Goal: Information Seeking & Learning: Learn about a topic

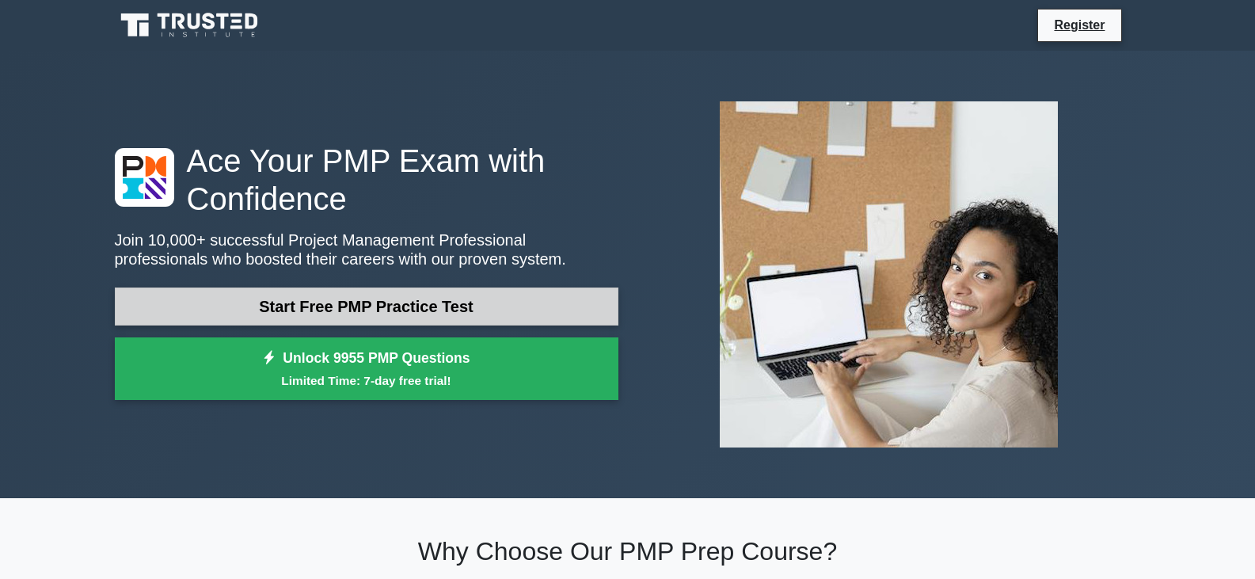
click at [356, 315] on link "Start Free PMP Practice Test" at bounding box center [367, 306] width 504 height 38
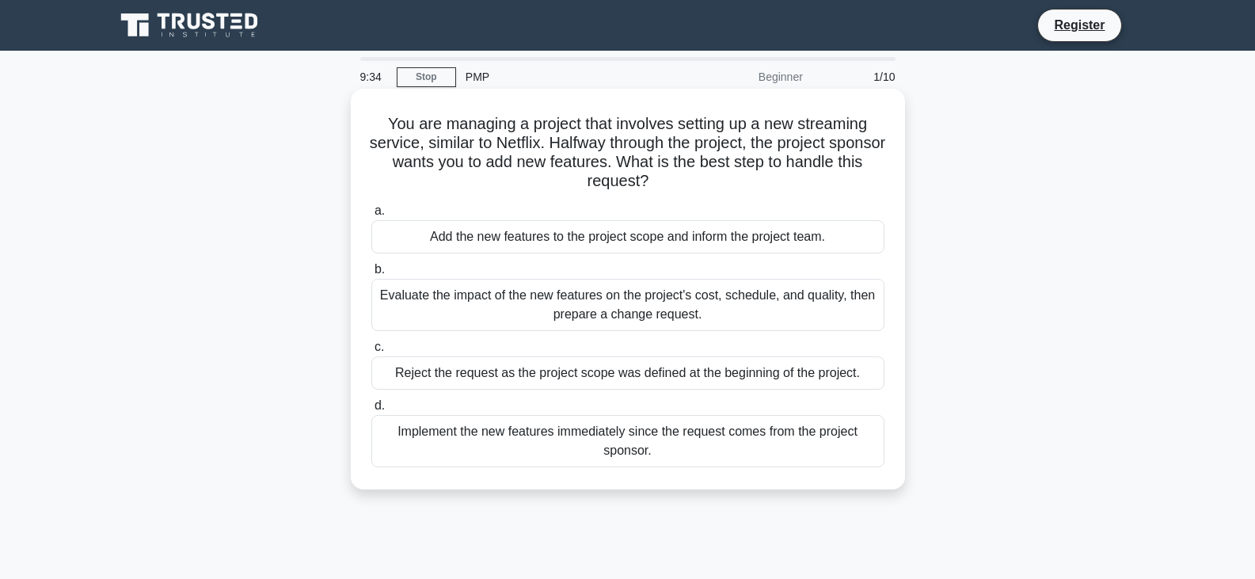
click at [662, 298] on div "Evaluate the impact of the new features on the project's cost, schedule, and qu…" at bounding box center [627, 305] width 513 height 52
click at [371, 275] on input "b. Evaluate the impact of the new features on the project's cost, schedule, and…" at bounding box center [371, 269] width 0 height 10
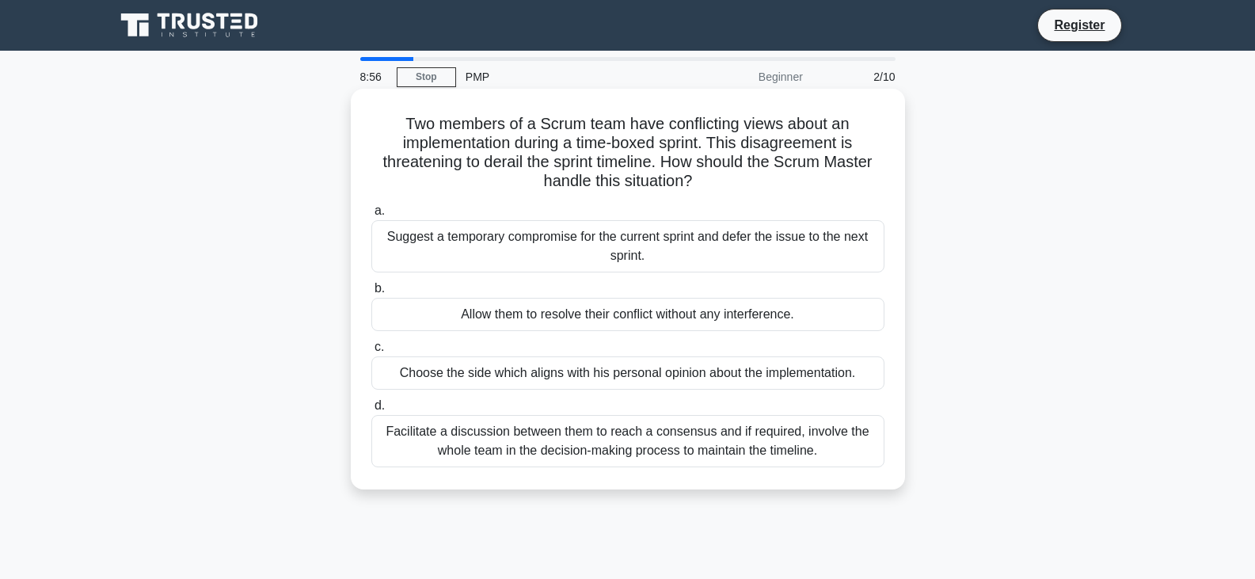
click at [771, 455] on div "Facilitate a discussion between them to reach a consensus and if required, invo…" at bounding box center [627, 441] width 513 height 52
click at [371, 411] on input "d. Facilitate a discussion between them to reach a consensus and if required, i…" at bounding box center [371, 406] width 0 height 10
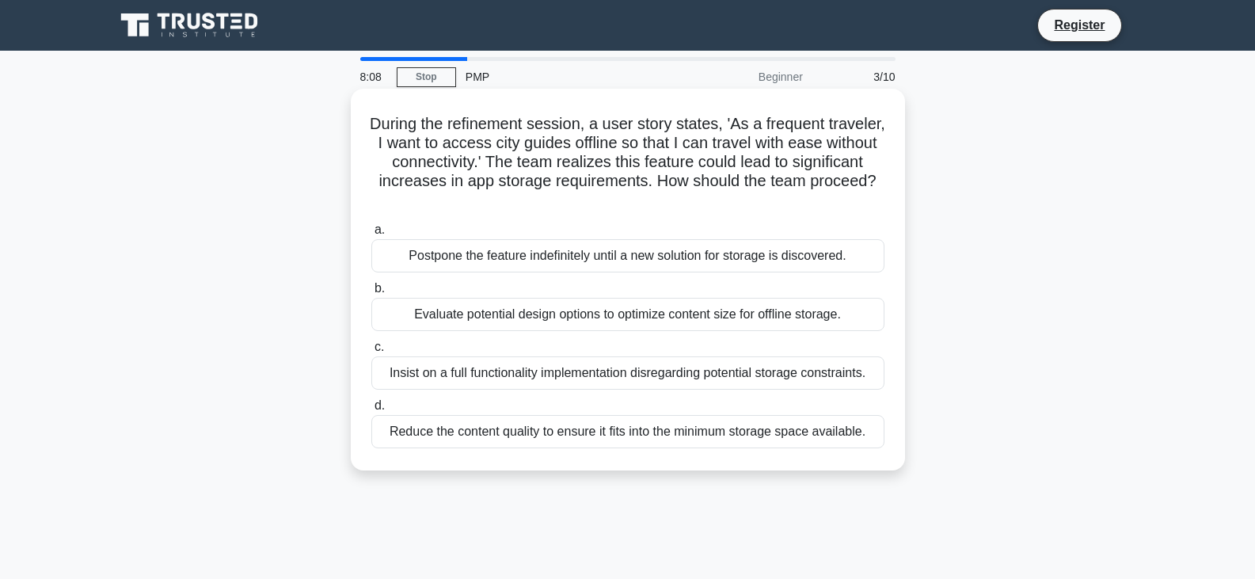
click at [506, 319] on div "Evaluate potential design options to optimize content size for offline storage." at bounding box center [627, 314] width 513 height 33
click at [371, 294] on input "b. Evaluate potential design options to optimize content size for offline stora…" at bounding box center [371, 289] width 0 height 10
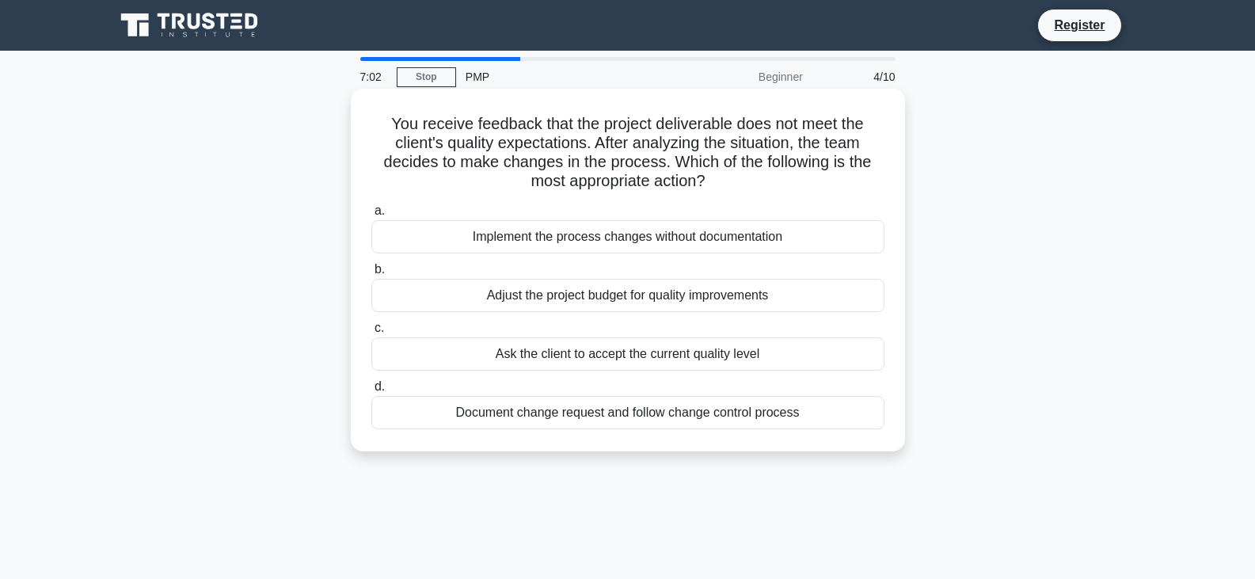
click at [607, 416] on div "Document change request and follow change control process" at bounding box center [627, 412] width 513 height 33
click at [371, 392] on input "d. Document change request and follow change control process" at bounding box center [371, 387] width 0 height 10
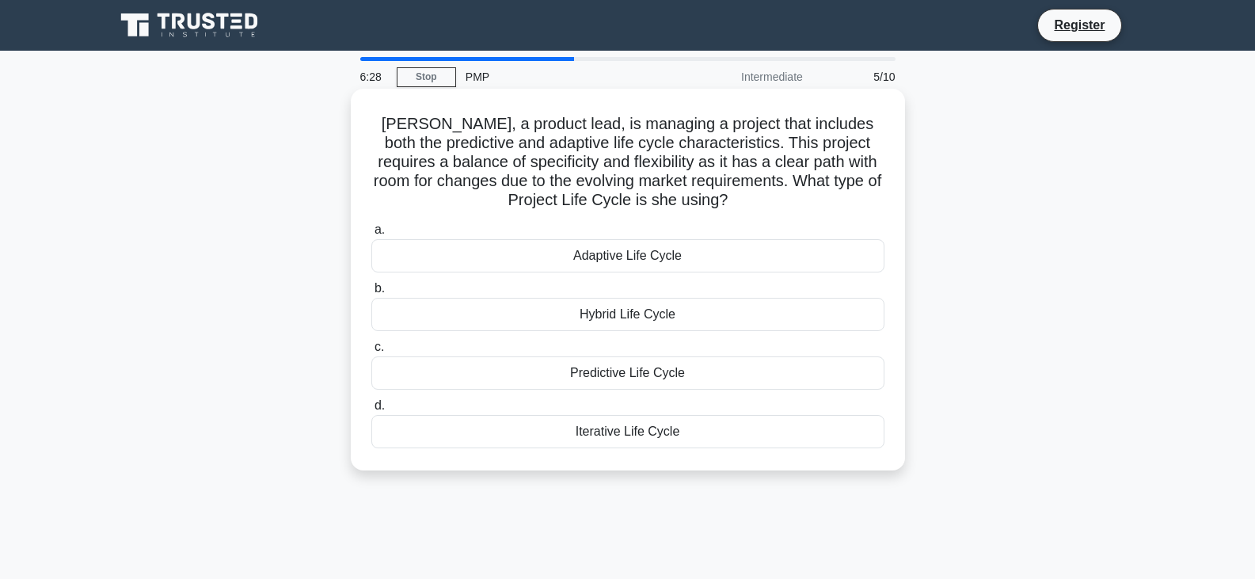
click at [629, 317] on div "Hybrid Life Cycle" at bounding box center [627, 314] width 513 height 33
click at [371, 294] on input "b. Hybrid Life Cycle" at bounding box center [371, 289] width 0 height 10
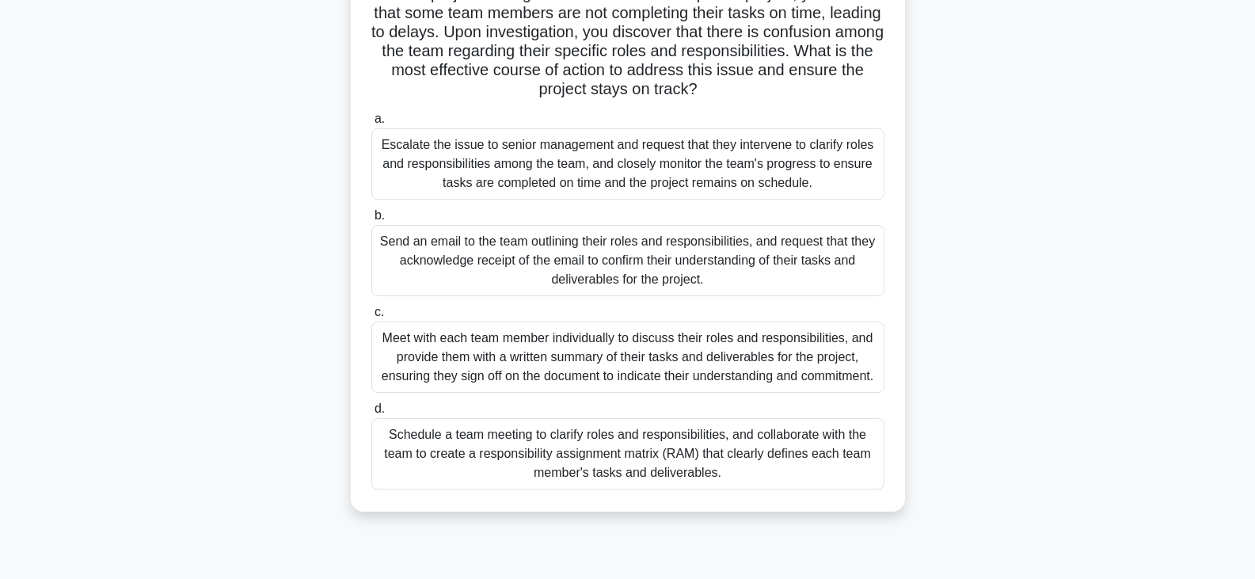
scroll to position [158, 0]
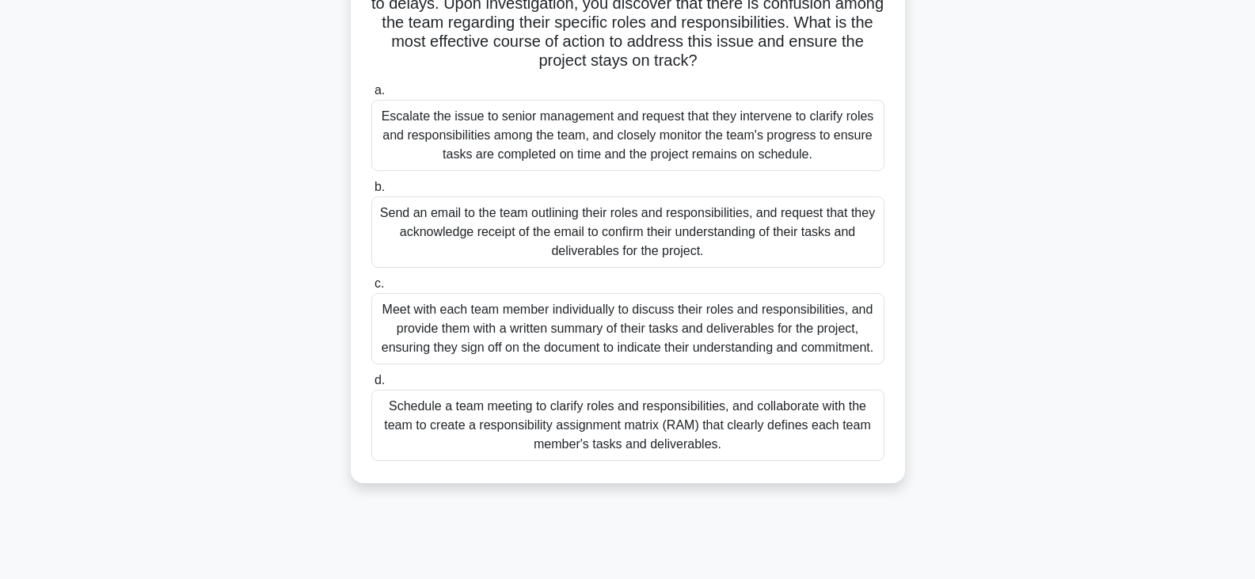
click at [755, 457] on div "Schedule a team meeting to clarify roles and responsibilities, and collaborate …" at bounding box center [627, 425] width 513 height 71
click at [371, 386] on input "d. Schedule a team meeting to clarify roles and responsibilities, and collabora…" at bounding box center [371, 380] width 0 height 10
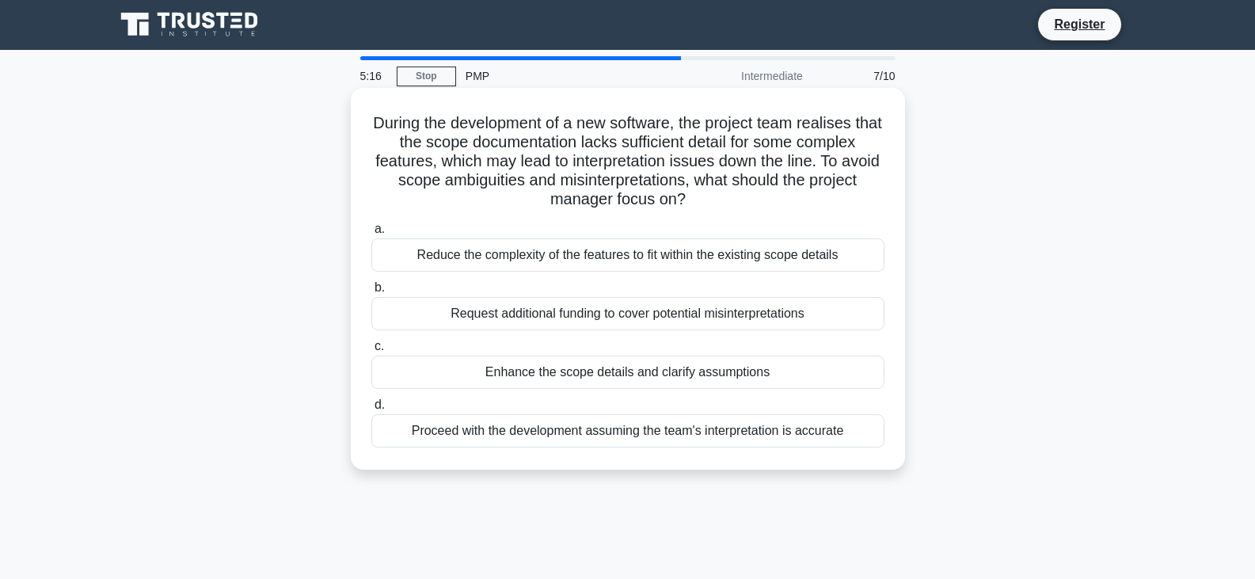
scroll to position [0, 0]
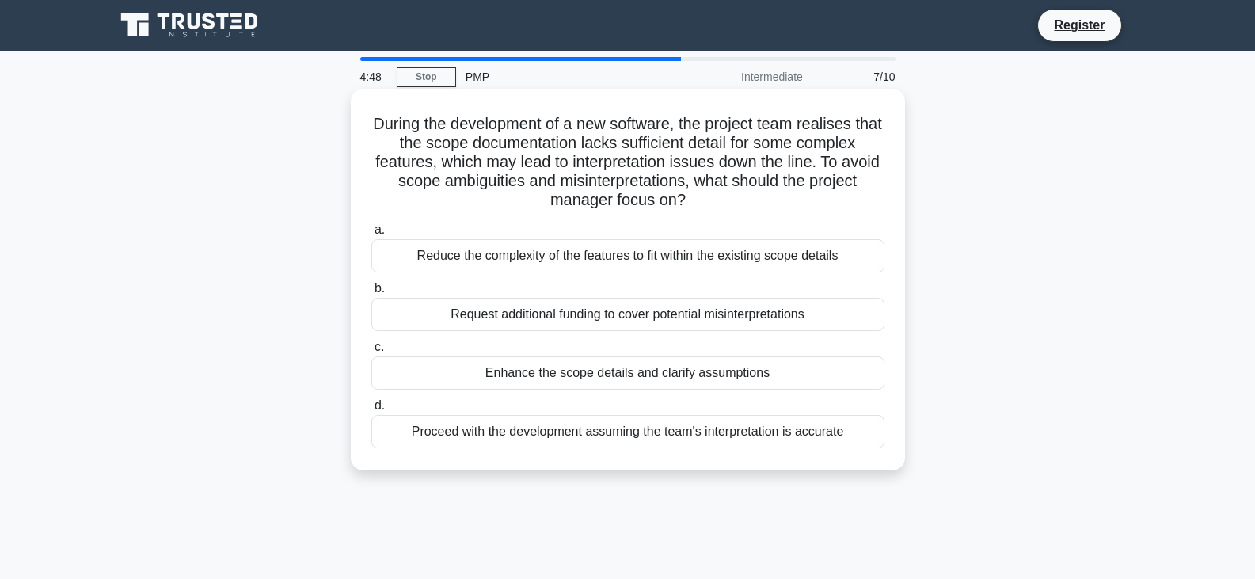
click at [631, 372] on div "Enhance the scope details and clarify assumptions" at bounding box center [627, 372] width 513 height 33
click at [371, 352] on input "c. Enhance the scope details and clarify assumptions" at bounding box center [371, 347] width 0 height 10
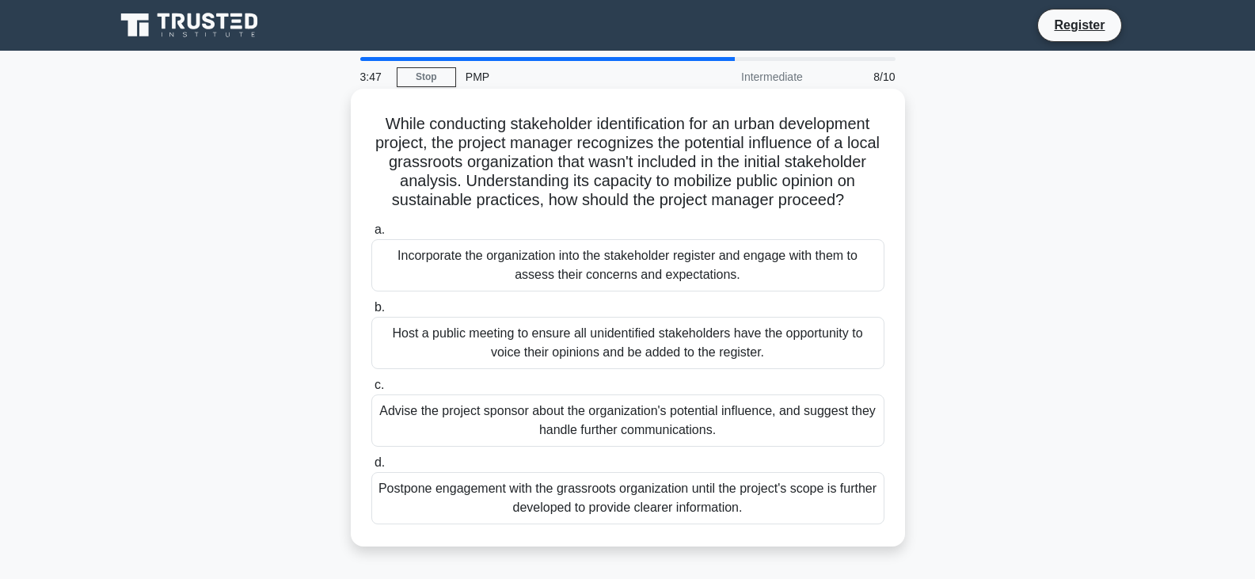
click at [760, 447] on div "Advise the project sponsor about the organization's potential influence, and su…" at bounding box center [627, 420] width 513 height 52
click at [371, 390] on input "c. Advise the project sponsor about the organization's potential influence, and…" at bounding box center [371, 385] width 0 height 10
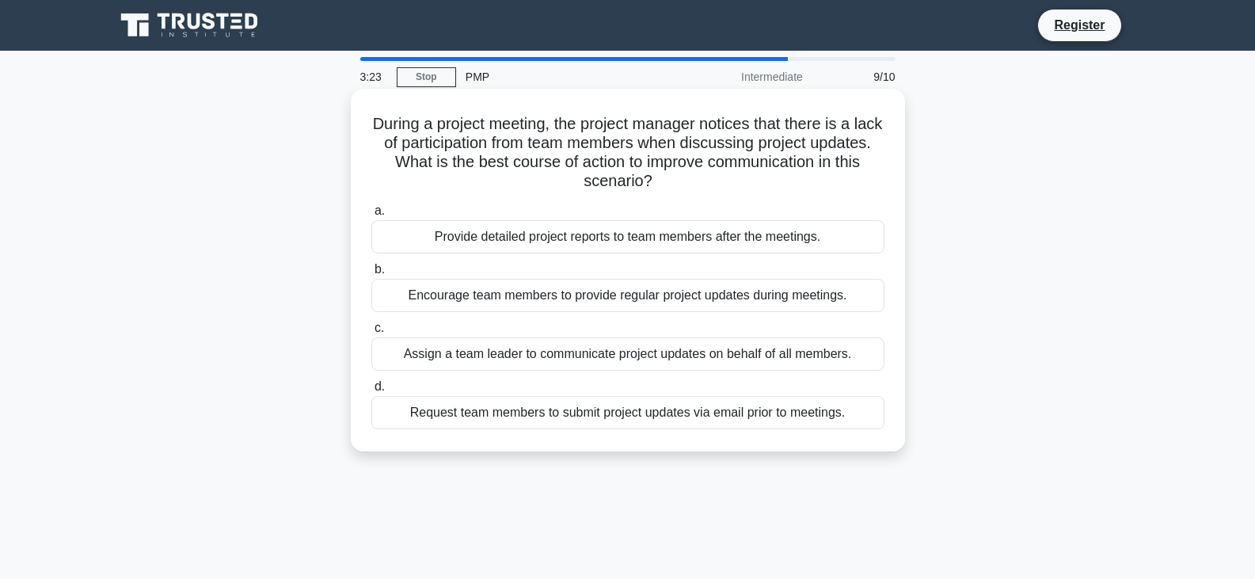
click at [617, 296] on div "Encourage team members to provide regular project updates during meetings." at bounding box center [627, 295] width 513 height 33
click at [371, 275] on input "b. Encourage team members to provide regular project updates during meetings." at bounding box center [371, 269] width 0 height 10
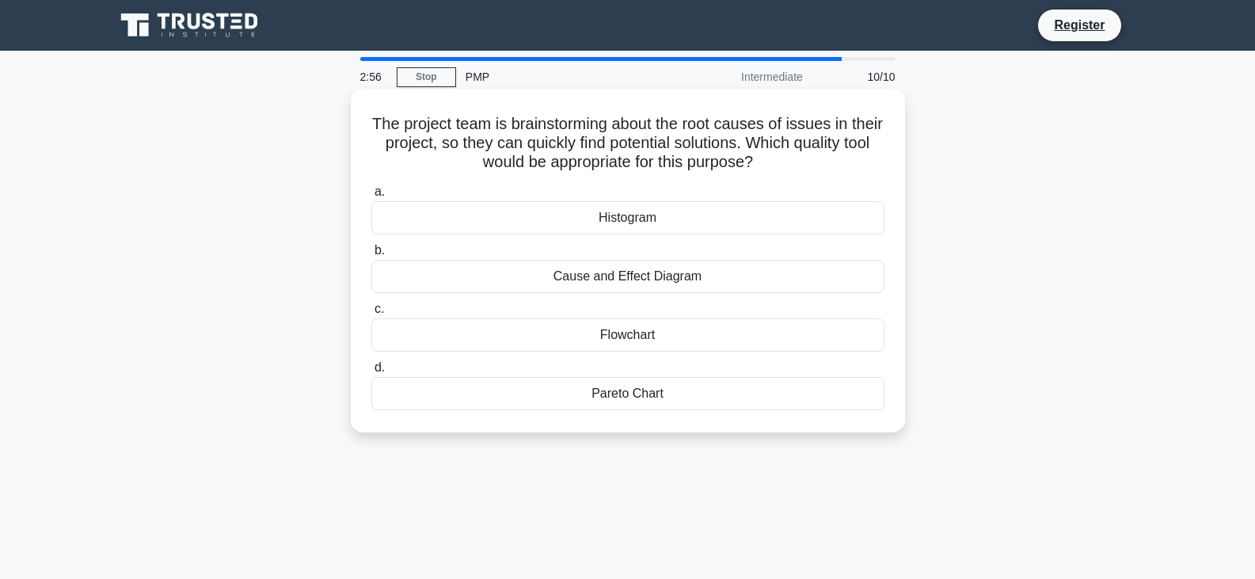
click at [682, 340] on div "Flowchart" at bounding box center [627, 334] width 513 height 33
click at [371, 314] on input "c. Flowchart" at bounding box center [371, 309] width 0 height 10
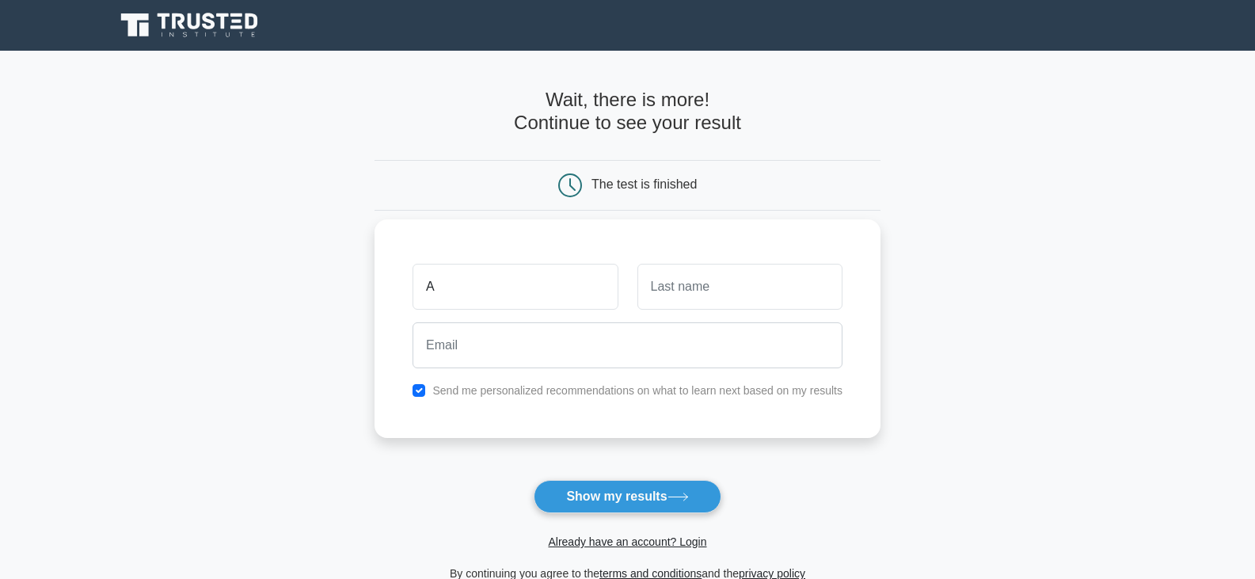
type input "arshad"
click at [663, 297] on input "text" at bounding box center [739, 287] width 205 height 46
type input "pasha"
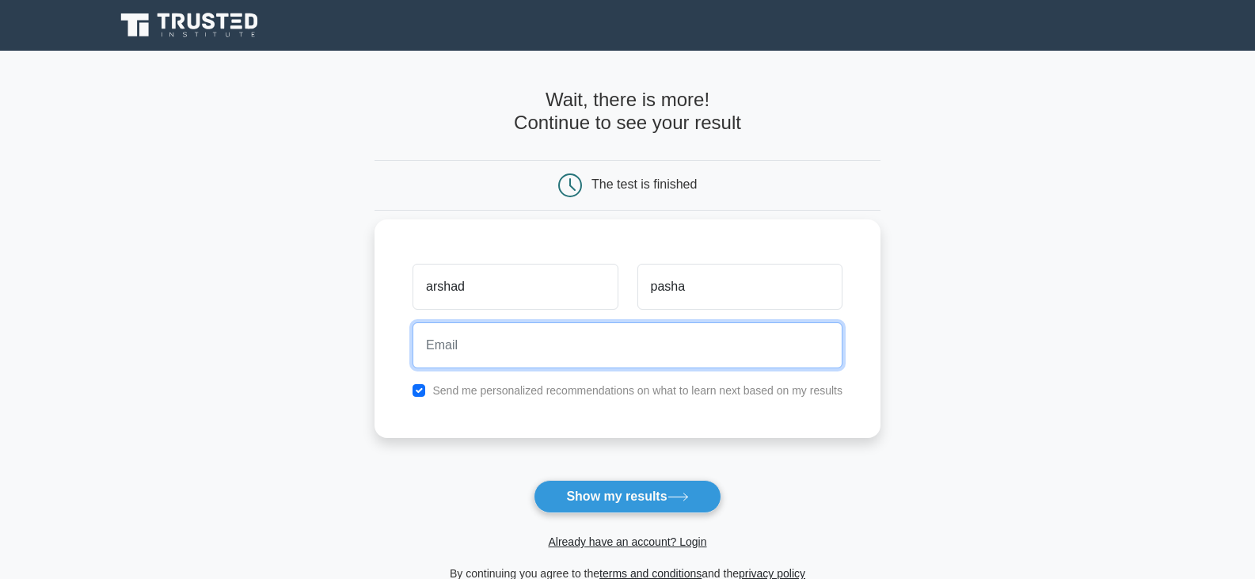
click at [603, 351] on input "email" at bounding box center [628, 345] width 430 height 46
type input "zainhashmi9845@gmail.com"
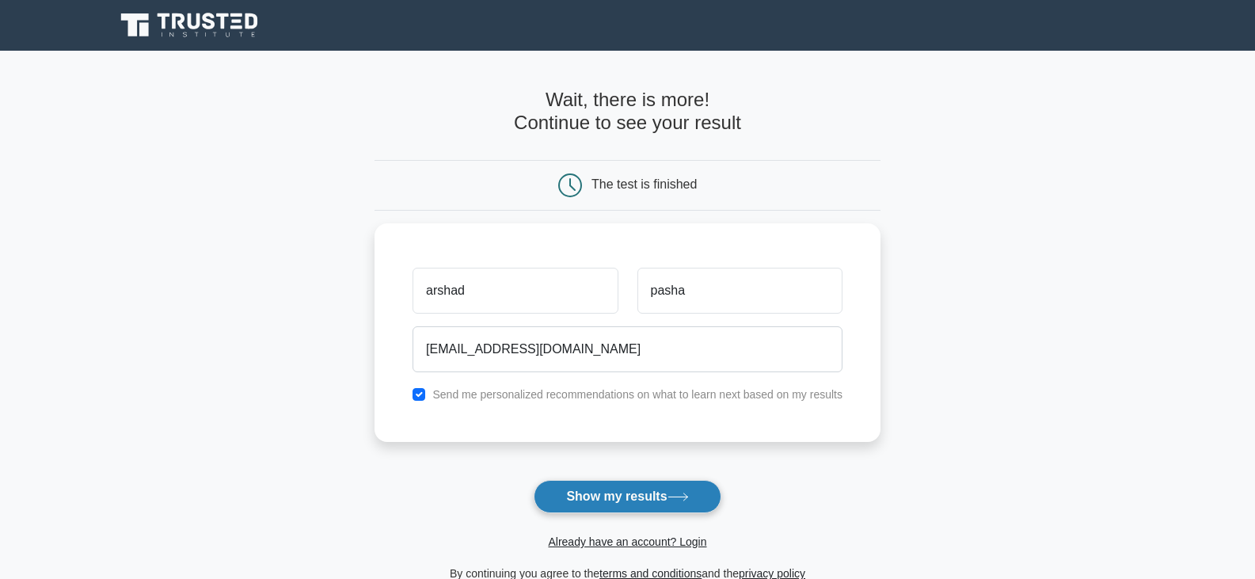
click at [658, 506] on button "Show my results" at bounding box center [627, 496] width 187 height 33
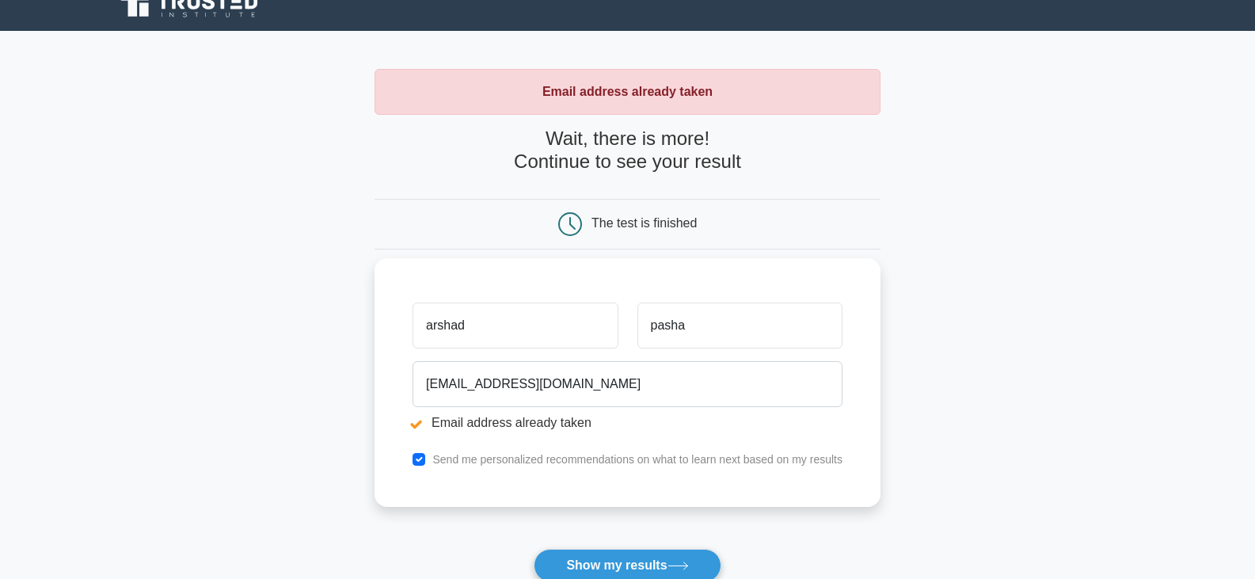
scroll to position [79, 0]
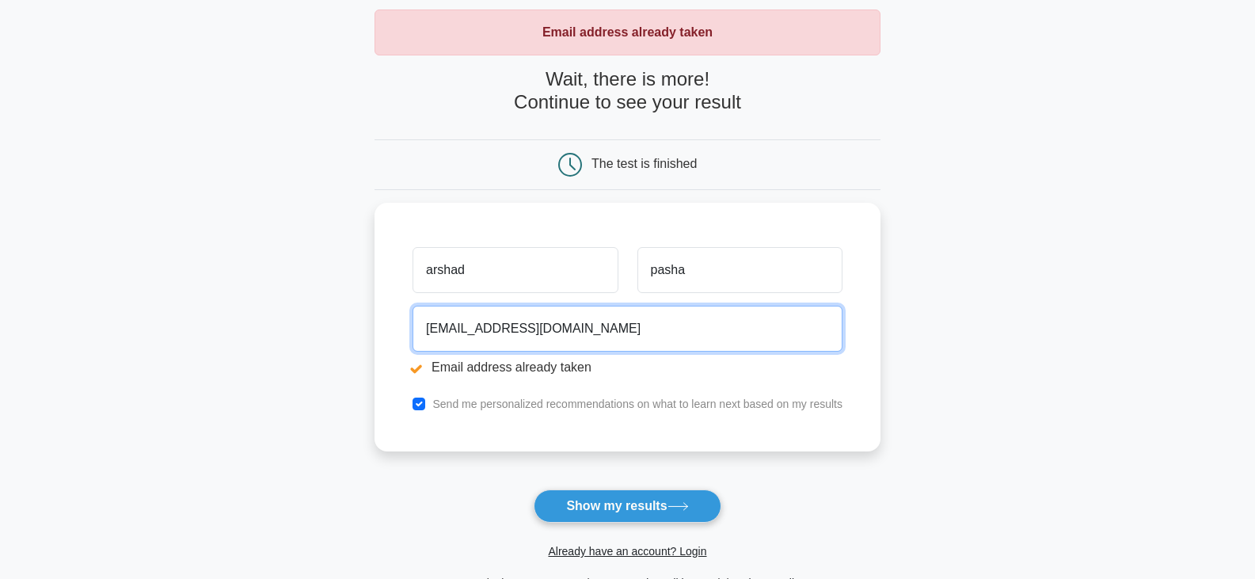
drag, startPoint x: 611, startPoint y: 338, endPoint x: 211, endPoint y: 345, distance: 399.2
click at [211, 345] on main "Email address already taken Wait, there is more! Continue to see your result Th…" at bounding box center [627, 300] width 1255 height 659
type input "arshadg@tataconsultingengineers.com"
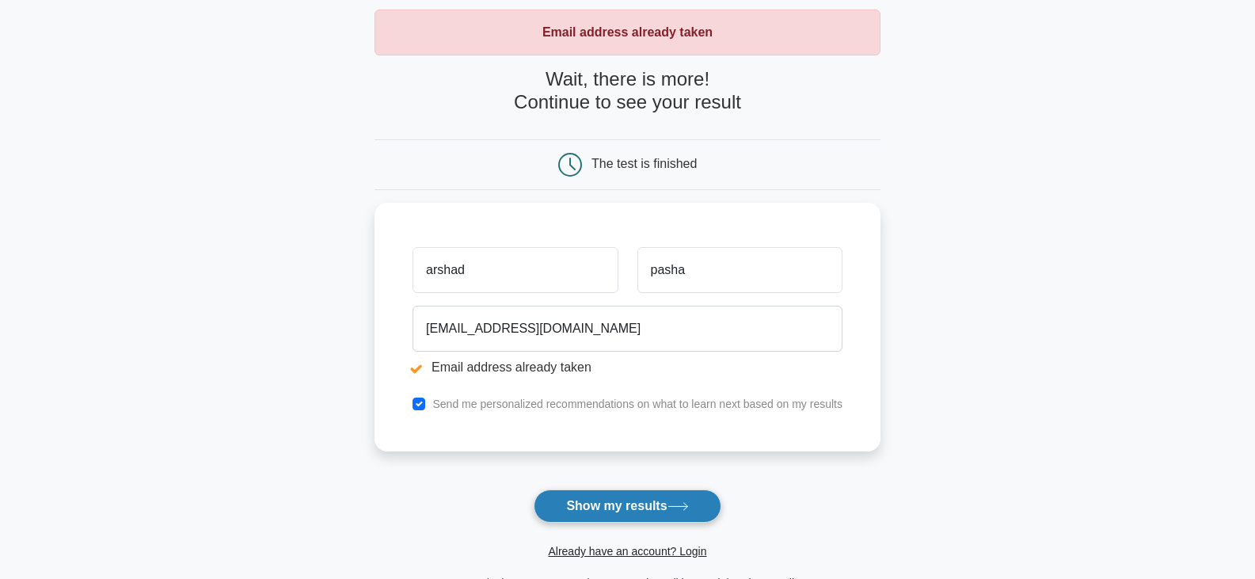
click at [654, 514] on button "Show my results" at bounding box center [627, 505] width 187 height 33
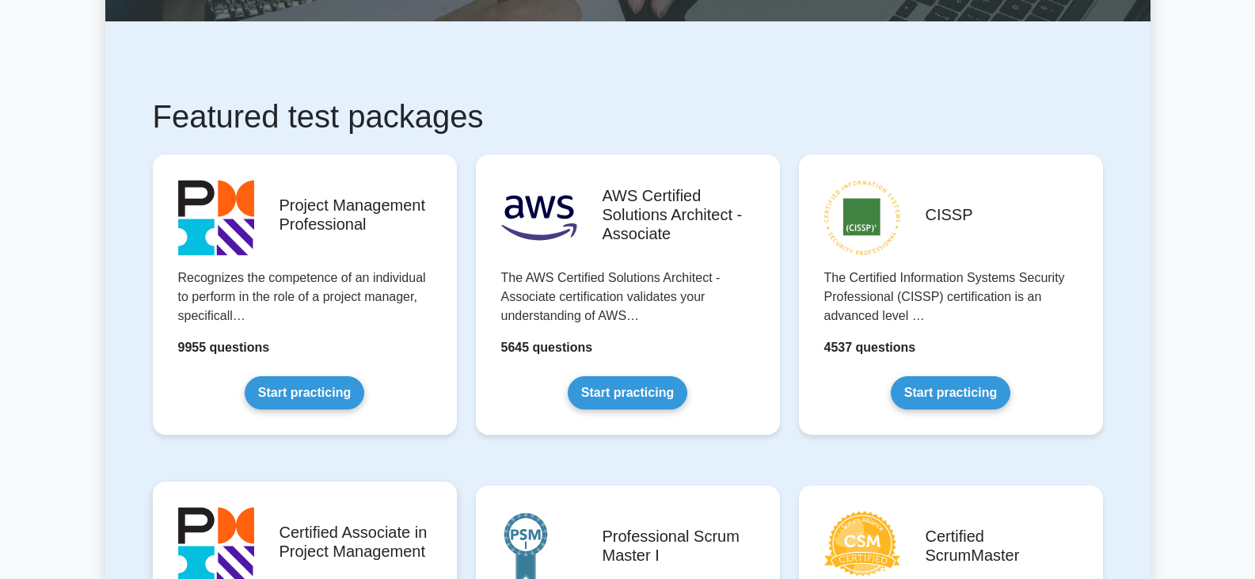
scroll to position [317, 0]
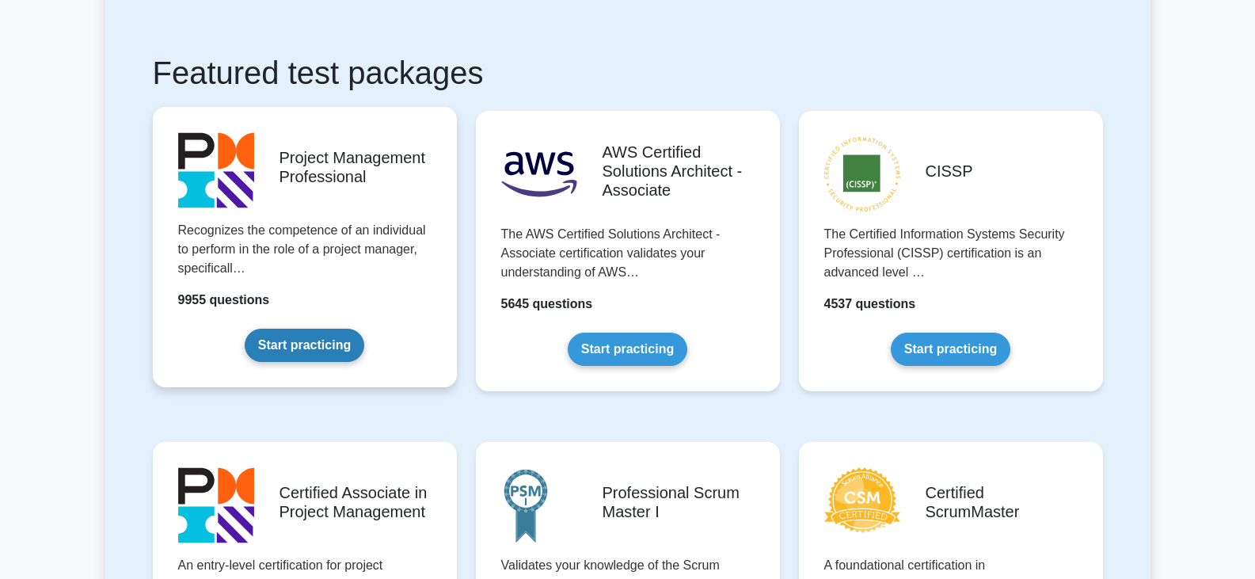
click at [313, 355] on link "Start practicing" at bounding box center [305, 345] width 120 height 33
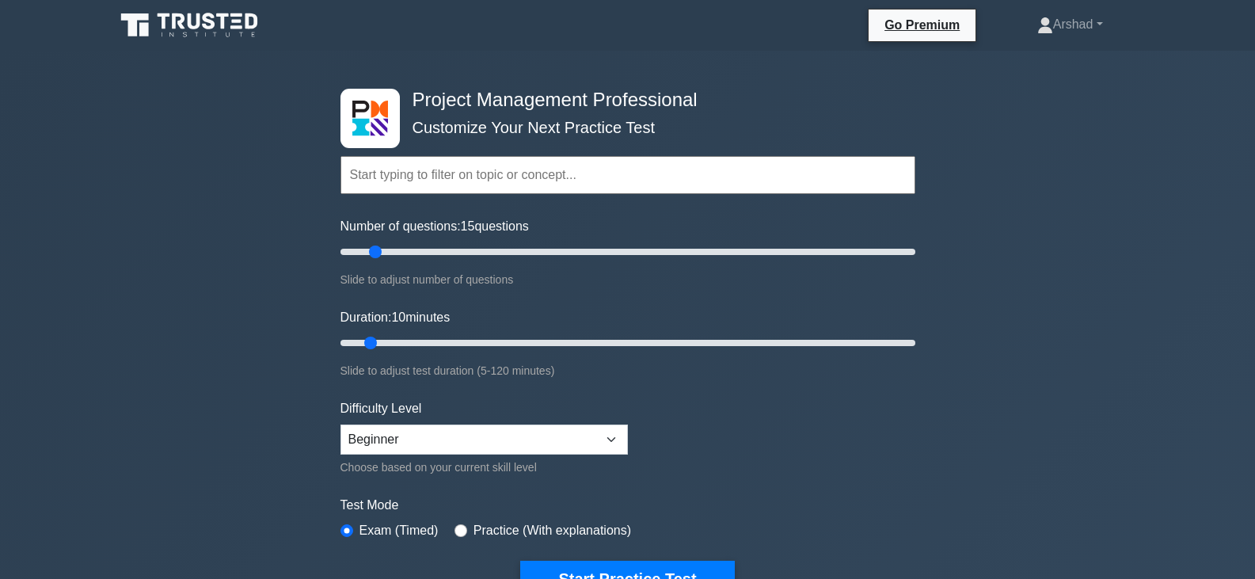
drag, startPoint x: 362, startPoint y: 253, endPoint x: 374, endPoint y: 280, distance: 29.4
click at [374, 261] on input "Number of questions: 15 questions" at bounding box center [628, 251] width 575 height 19
type input "15"
click at [376, 250] on input "Number of questions: 15 questions" at bounding box center [628, 251] width 575 height 19
drag, startPoint x: 370, startPoint y: 346, endPoint x: 392, endPoint y: 345, distance: 22.2
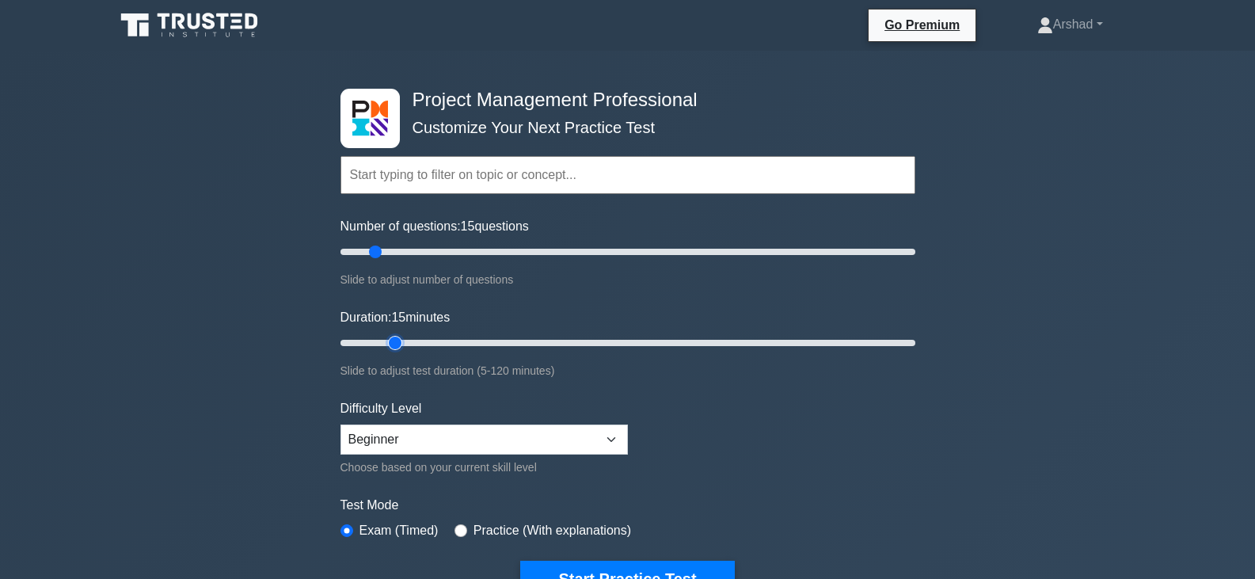
type input "15"
click at [392, 345] on input "Duration: 15 minutes" at bounding box center [628, 342] width 575 height 19
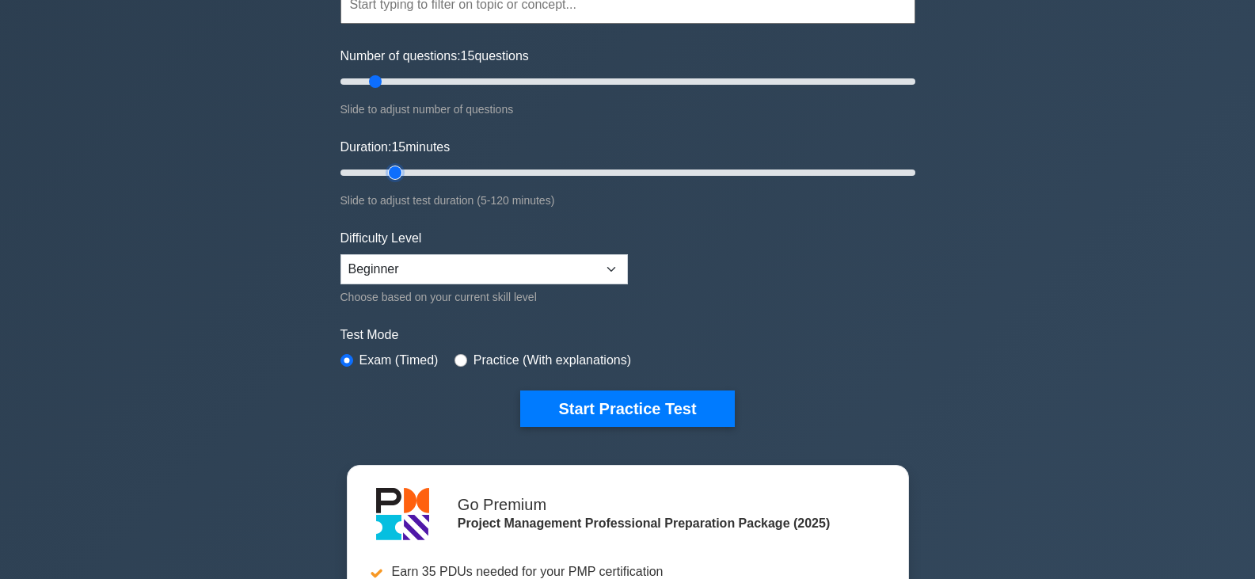
scroll to position [158, 0]
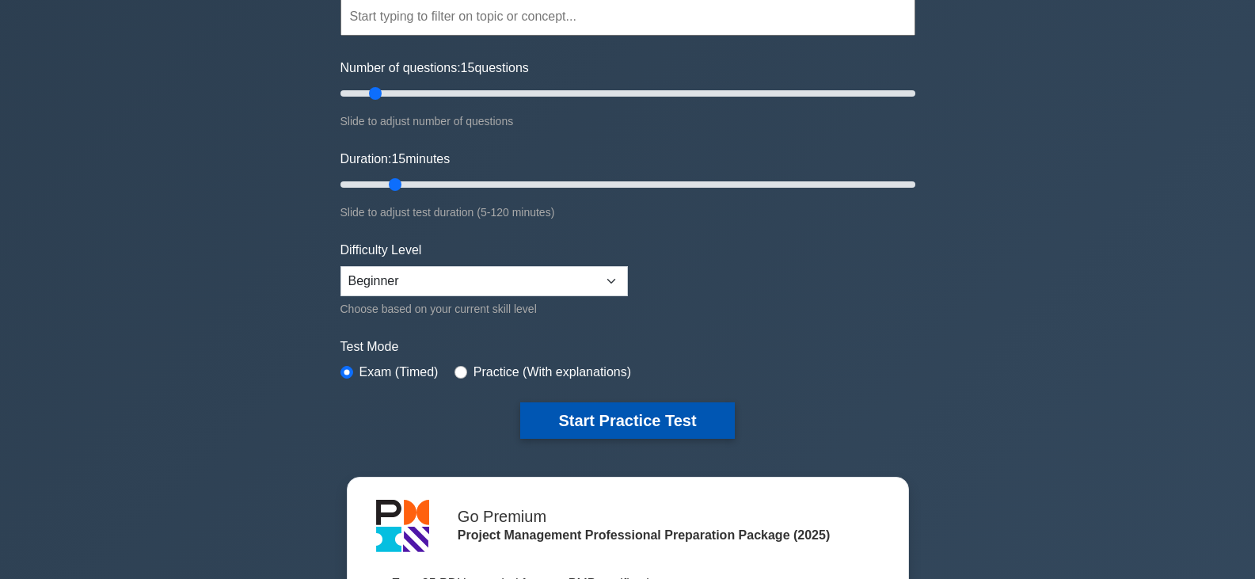
click at [645, 417] on button "Start Practice Test" at bounding box center [627, 420] width 214 height 36
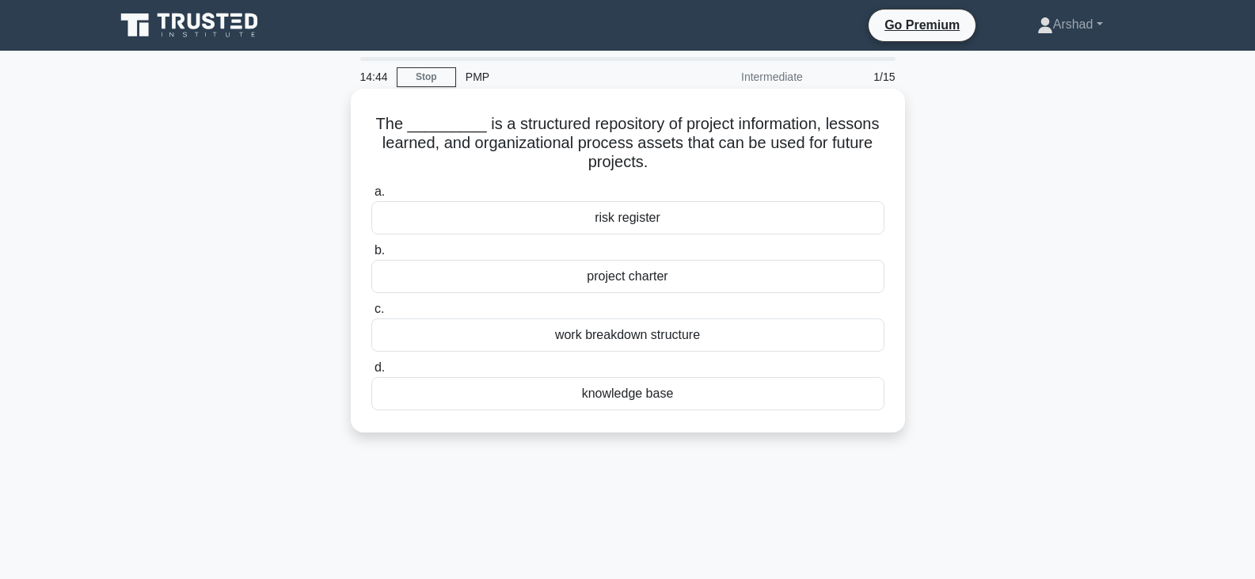
click at [649, 278] on div "project charter" at bounding box center [627, 276] width 513 height 33
click at [371, 256] on input "b. project charter" at bounding box center [371, 250] width 0 height 10
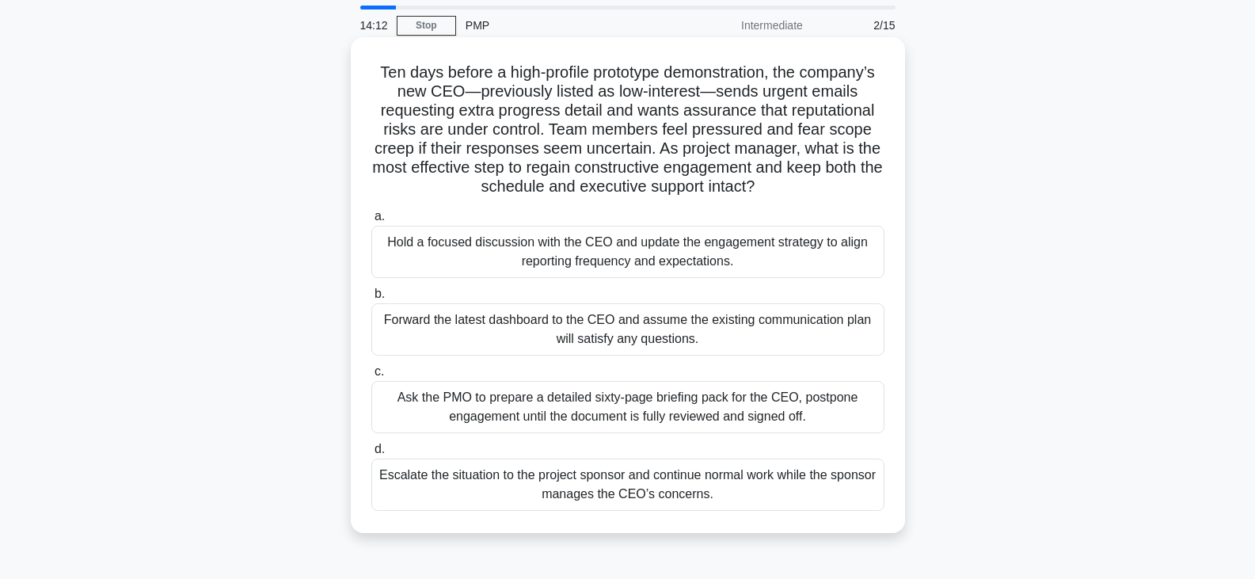
scroll to position [79, 0]
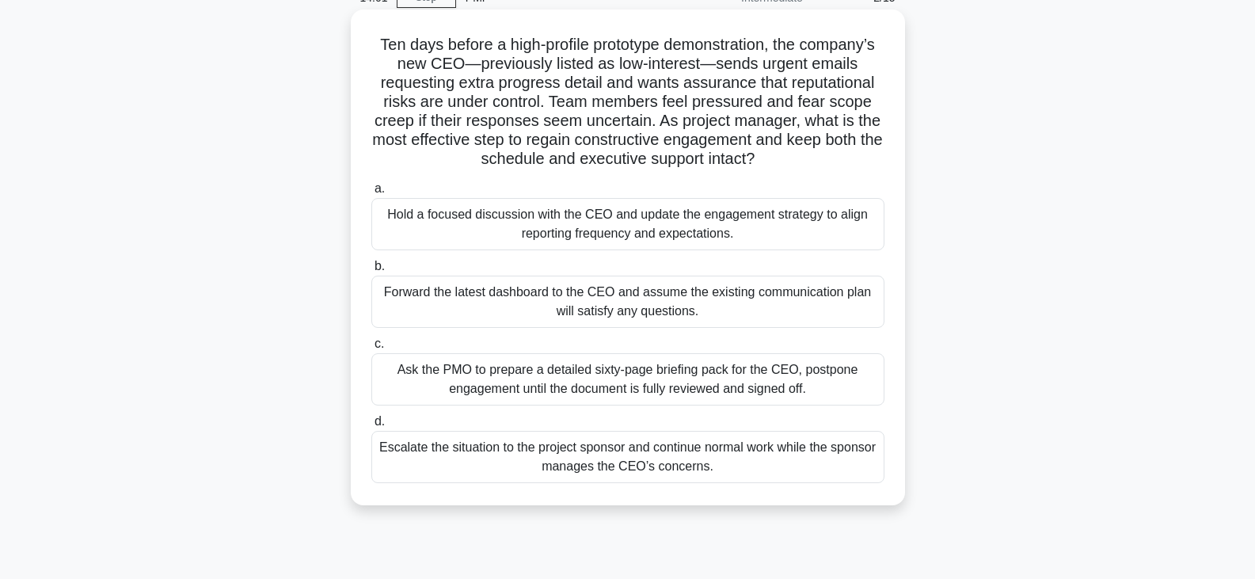
click at [693, 233] on div "Hold a focused discussion with the CEO and update the engagement strategy to al…" at bounding box center [627, 224] width 513 height 52
click at [371, 194] on input "a. Hold a focused discussion with the CEO and update the engagement strategy to…" at bounding box center [371, 189] width 0 height 10
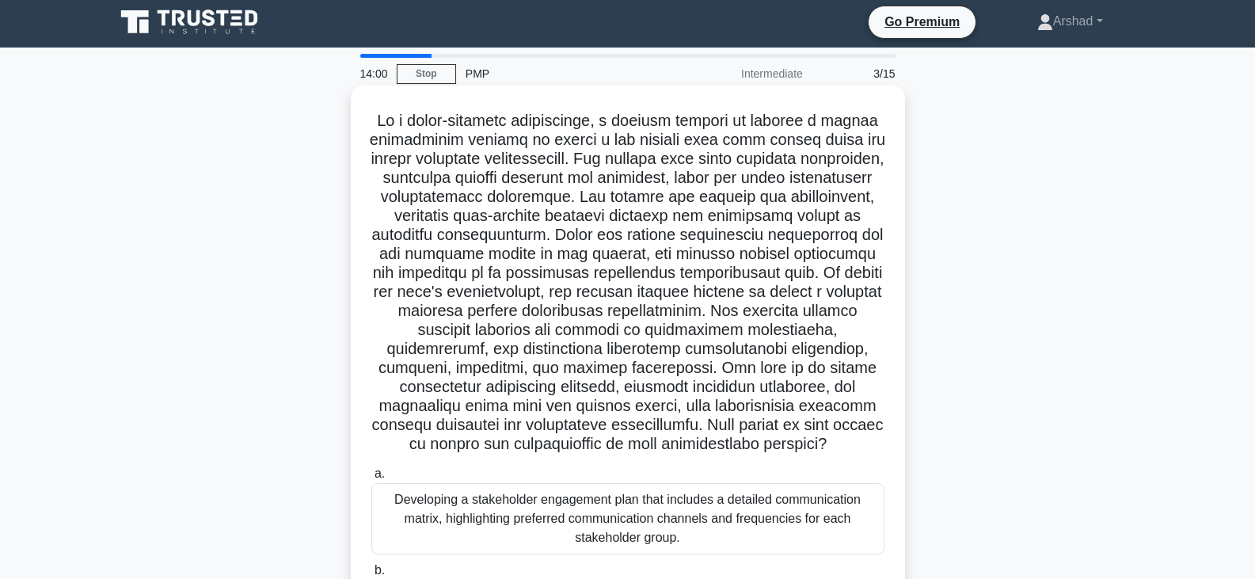
scroll to position [0, 0]
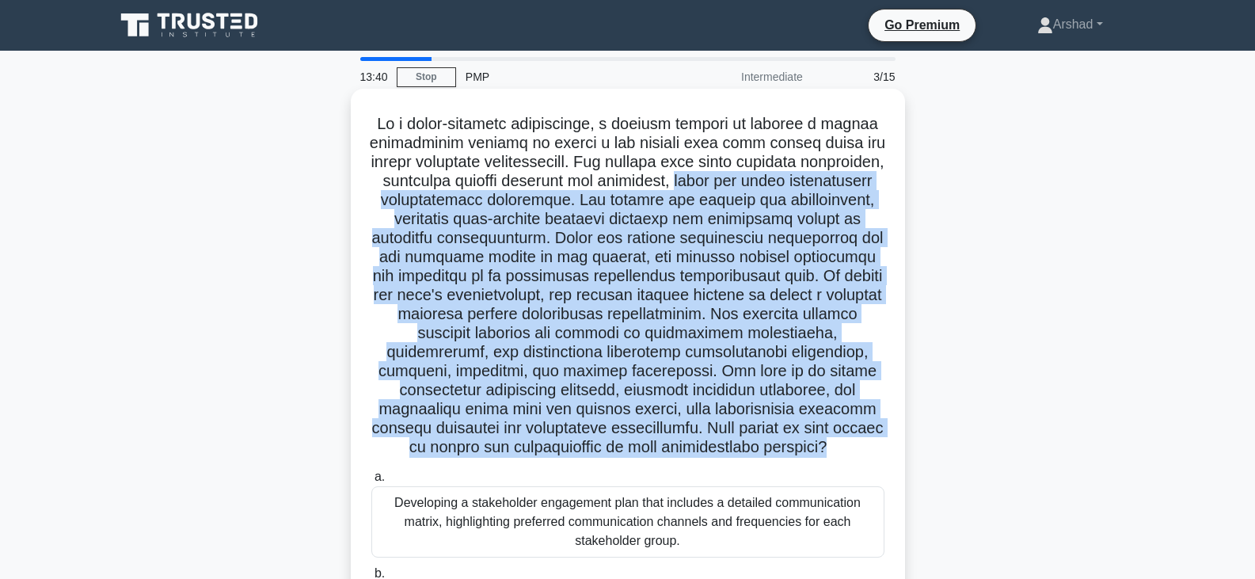
drag, startPoint x: 768, startPoint y: 187, endPoint x: 851, endPoint y: 440, distance: 266.0
click at [851, 440] on h5 ".spinner_0XTQ{transform-origin:center;animation:spinner_y6GP .75s linear infini…" at bounding box center [628, 286] width 516 height 344
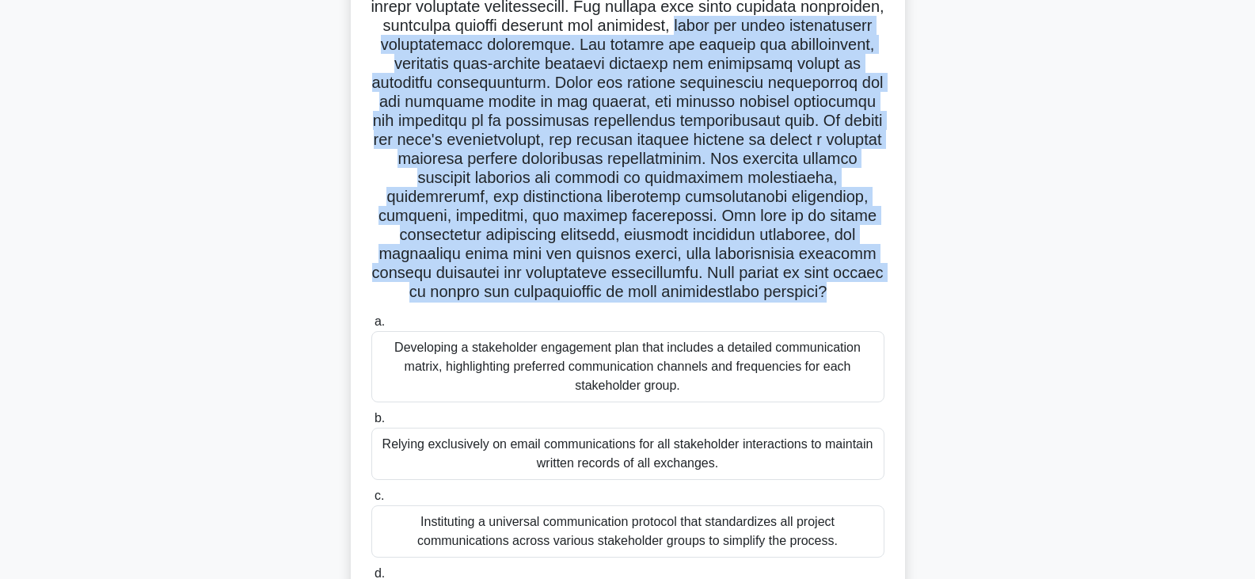
scroll to position [158, 0]
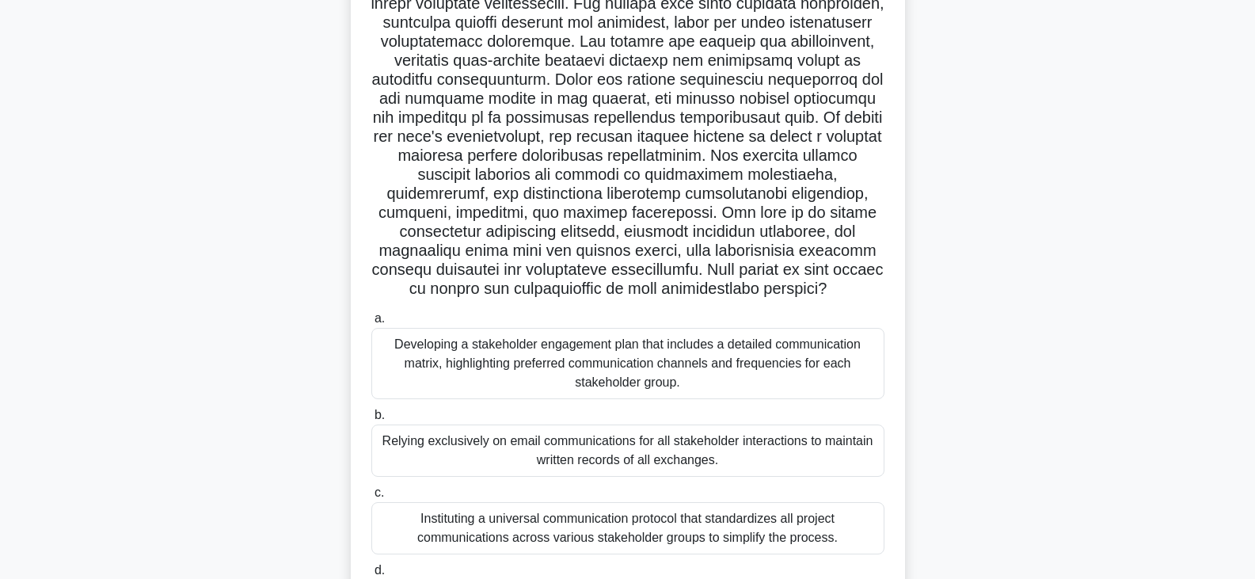
click at [545, 373] on div "Developing a stakeholder engagement plan that includes a detailed communication…" at bounding box center [627, 363] width 513 height 71
click at [371, 324] on input "a. Developing a stakeholder engagement plan that includes a detailed communicat…" at bounding box center [371, 319] width 0 height 10
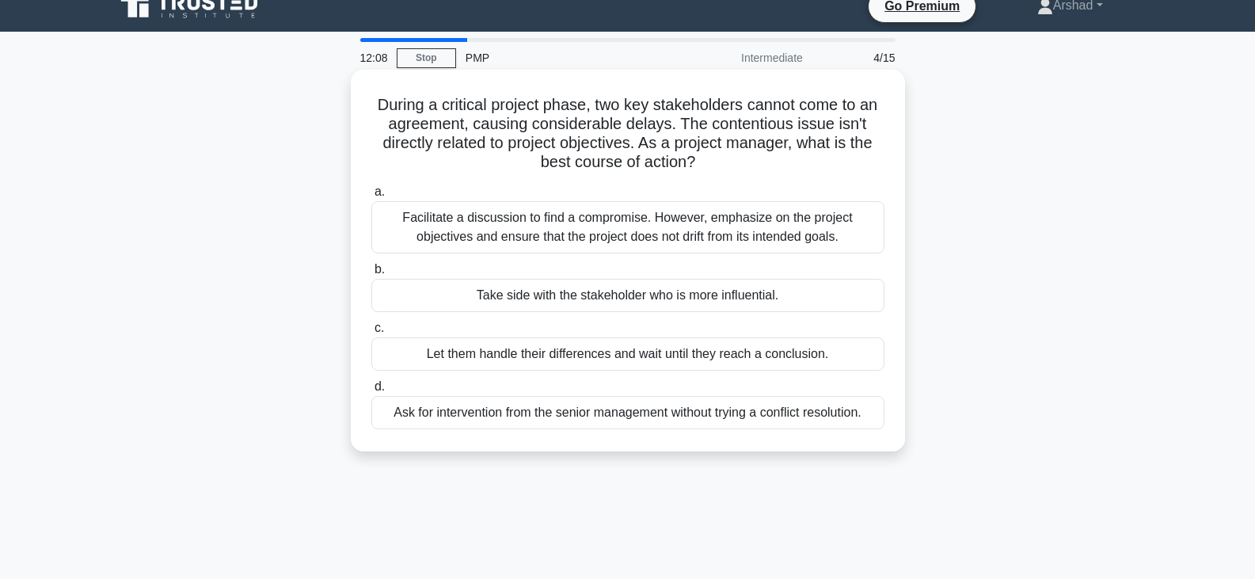
scroll to position [0, 0]
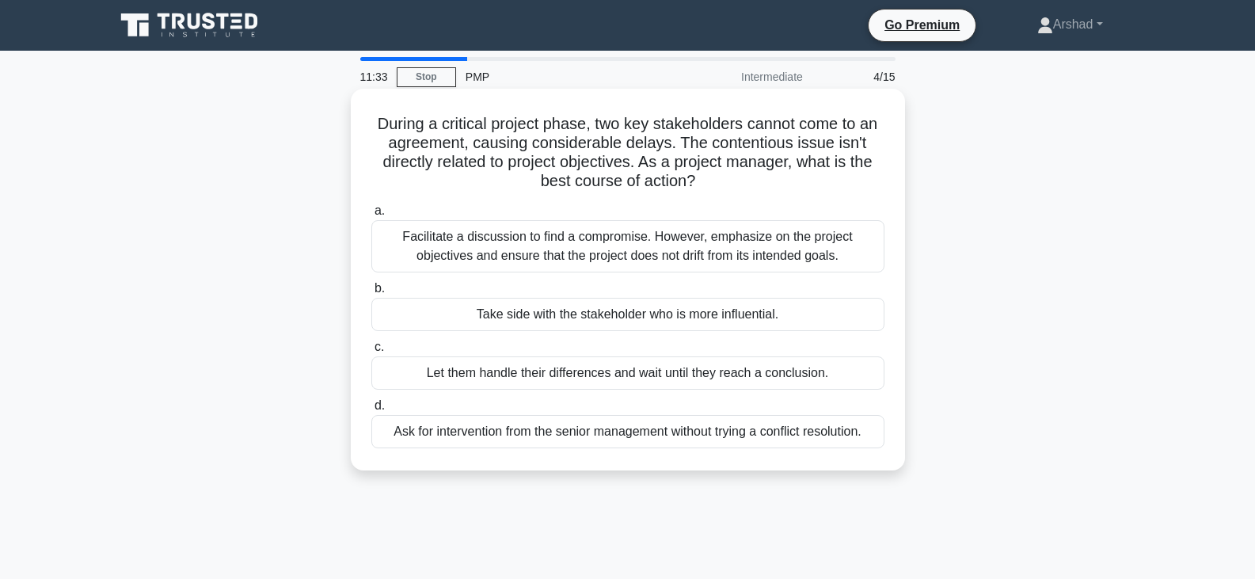
click at [641, 238] on div "Facilitate a discussion to find a compromise. However, emphasize on the project…" at bounding box center [627, 246] width 513 height 52
click at [371, 216] on input "a. Facilitate a discussion to find a compromise. However, emphasize on the proj…" at bounding box center [371, 211] width 0 height 10
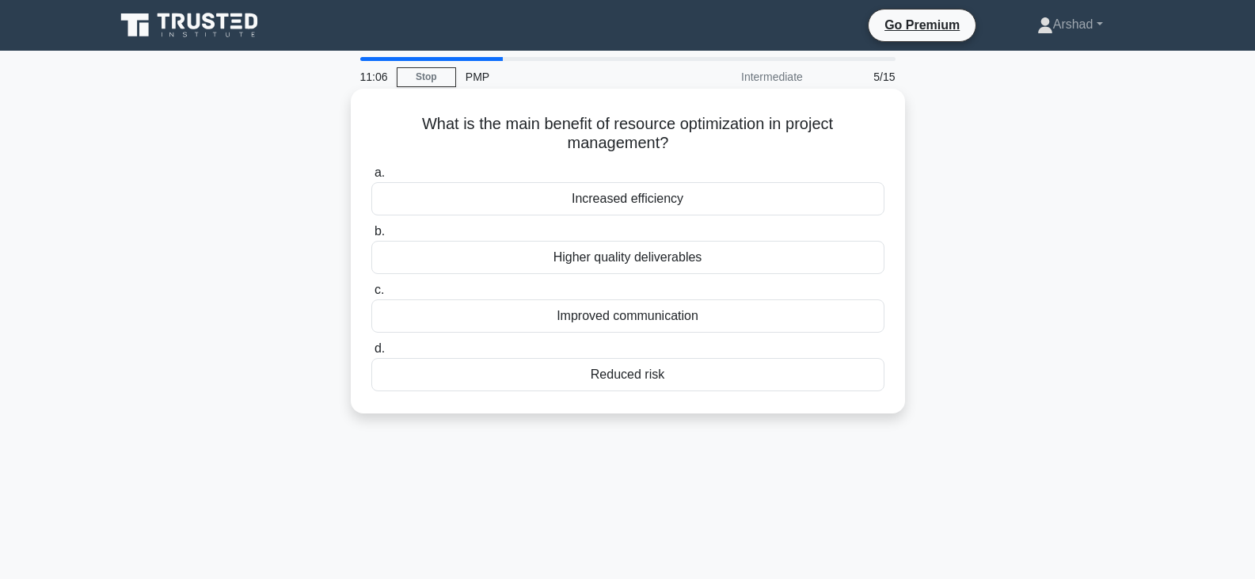
click at [657, 197] on div "Increased efficiency" at bounding box center [627, 198] width 513 height 33
click at [371, 178] on input "a. Increased efficiency" at bounding box center [371, 173] width 0 height 10
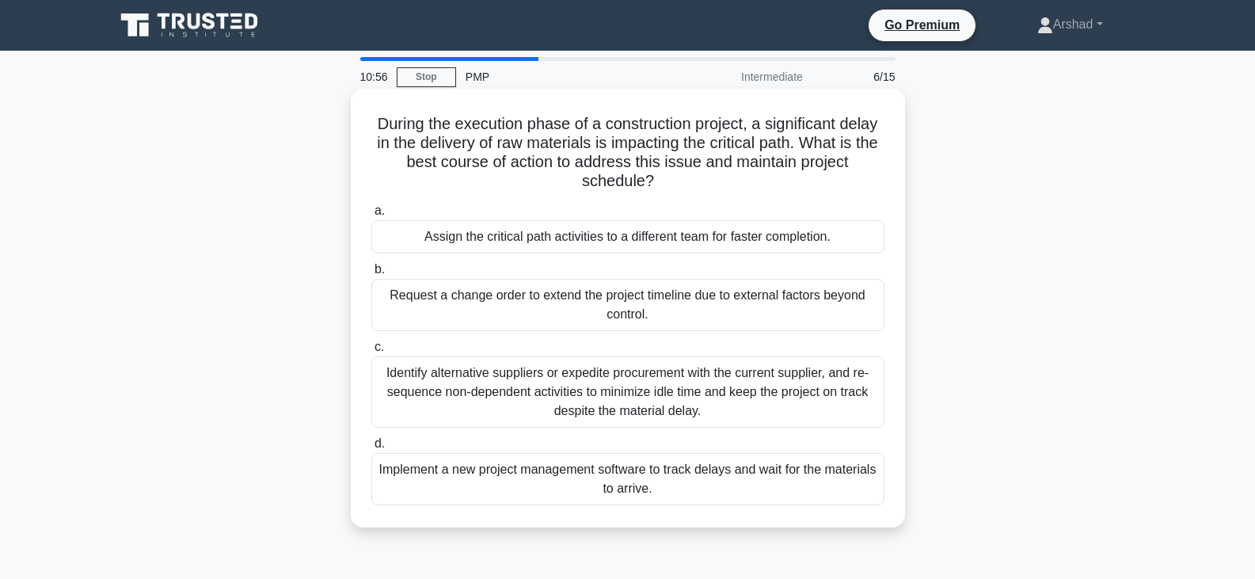
drag, startPoint x: 369, startPoint y: 116, endPoint x: 710, endPoint y: 189, distance: 348.2
click at [710, 189] on h5 "During the execution phase of a construction project, a significant delay in th…" at bounding box center [628, 153] width 516 height 78
drag, startPoint x: 413, startPoint y: 235, endPoint x: 863, endPoint y: 231, distance: 449.8
click at [863, 231] on div "Assign the critical path activities to a different team for faster completion." at bounding box center [627, 236] width 513 height 33
drag, startPoint x: 394, startPoint y: 291, endPoint x: 645, endPoint y: 303, distance: 251.3
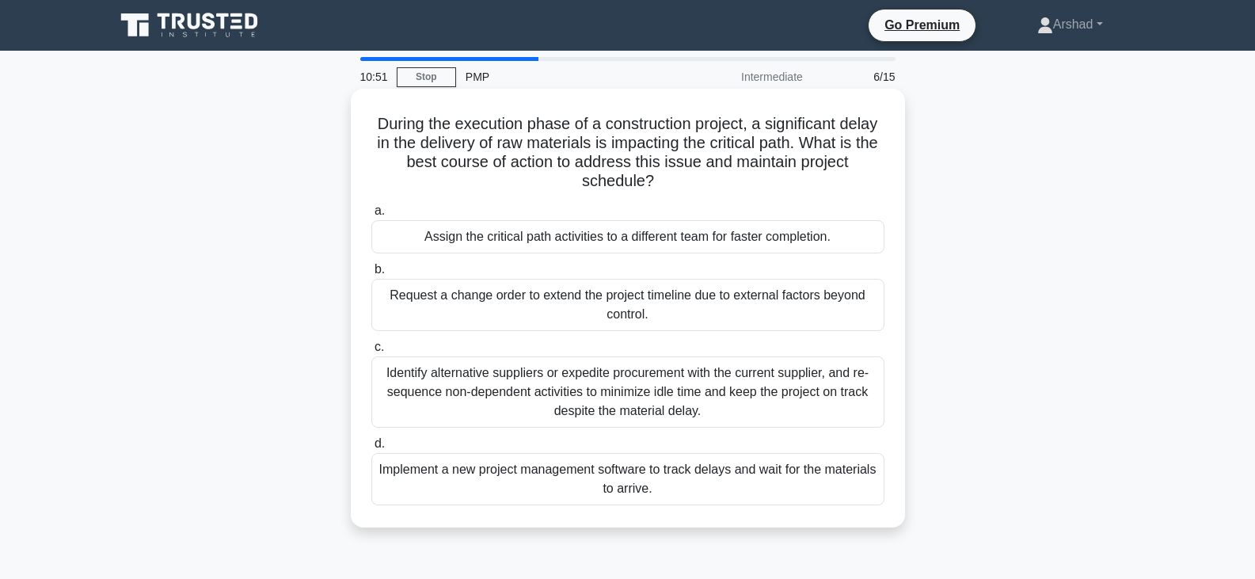
click at [645, 303] on div "Request a change order to extend the project timeline due to external factors b…" at bounding box center [627, 305] width 513 height 52
drag, startPoint x: 381, startPoint y: 372, endPoint x: 702, endPoint y: 422, distance: 324.6
click at [702, 422] on div "Identify alternative suppliers or expedite procurement with the current supplie…" at bounding box center [627, 391] width 513 height 71
click at [767, 404] on div "Identify alternative suppliers or expedite procurement with the current supplie…" at bounding box center [627, 391] width 513 height 71
click at [371, 352] on input "c. Identify alternative suppliers or expedite procurement with the current supp…" at bounding box center [371, 347] width 0 height 10
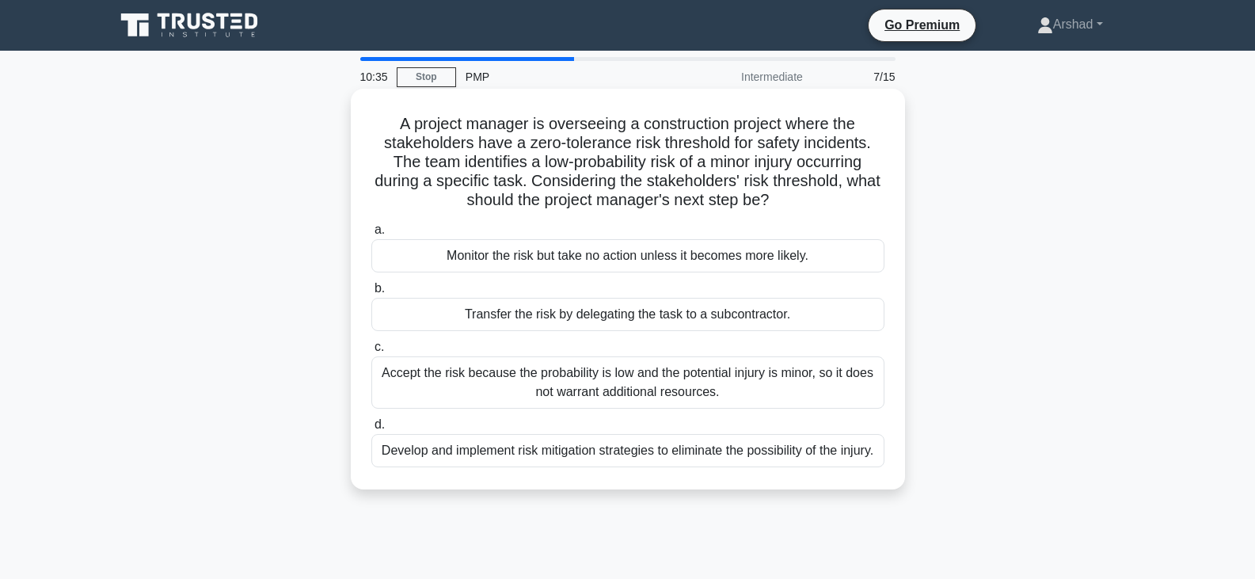
drag, startPoint x: 394, startPoint y: 128, endPoint x: 844, endPoint y: 211, distance: 457.4
click at [845, 211] on h5 "A project manager is overseeing a construction project where the stakeholders h…" at bounding box center [628, 162] width 516 height 97
click at [491, 465] on div "Develop and implement risk mitigation strategies to eliminate the possibility o…" at bounding box center [627, 450] width 513 height 33
click at [371, 430] on input "d. Develop and implement risk mitigation strategies to eliminate the possibilit…" at bounding box center [371, 425] width 0 height 10
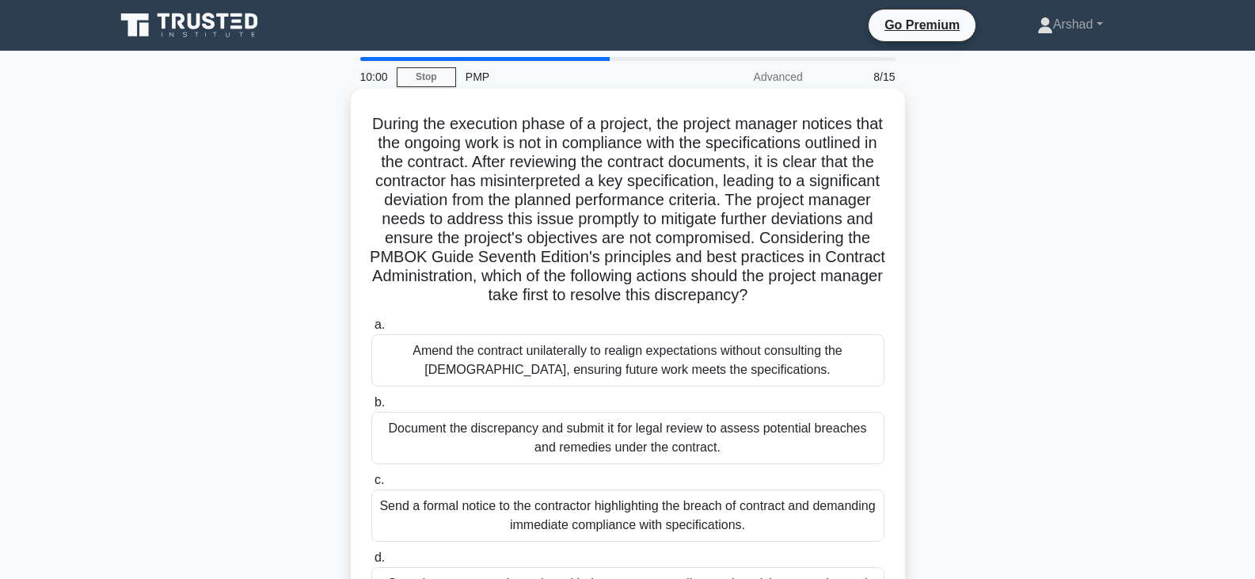
drag, startPoint x: 378, startPoint y: 126, endPoint x: 895, endPoint y: 310, distance: 549.0
click at [895, 310] on div "During the execution phase of a project, the project manager notices that the o…" at bounding box center [628, 365] width 542 height 540
